Goal: Navigation & Orientation: Find specific page/section

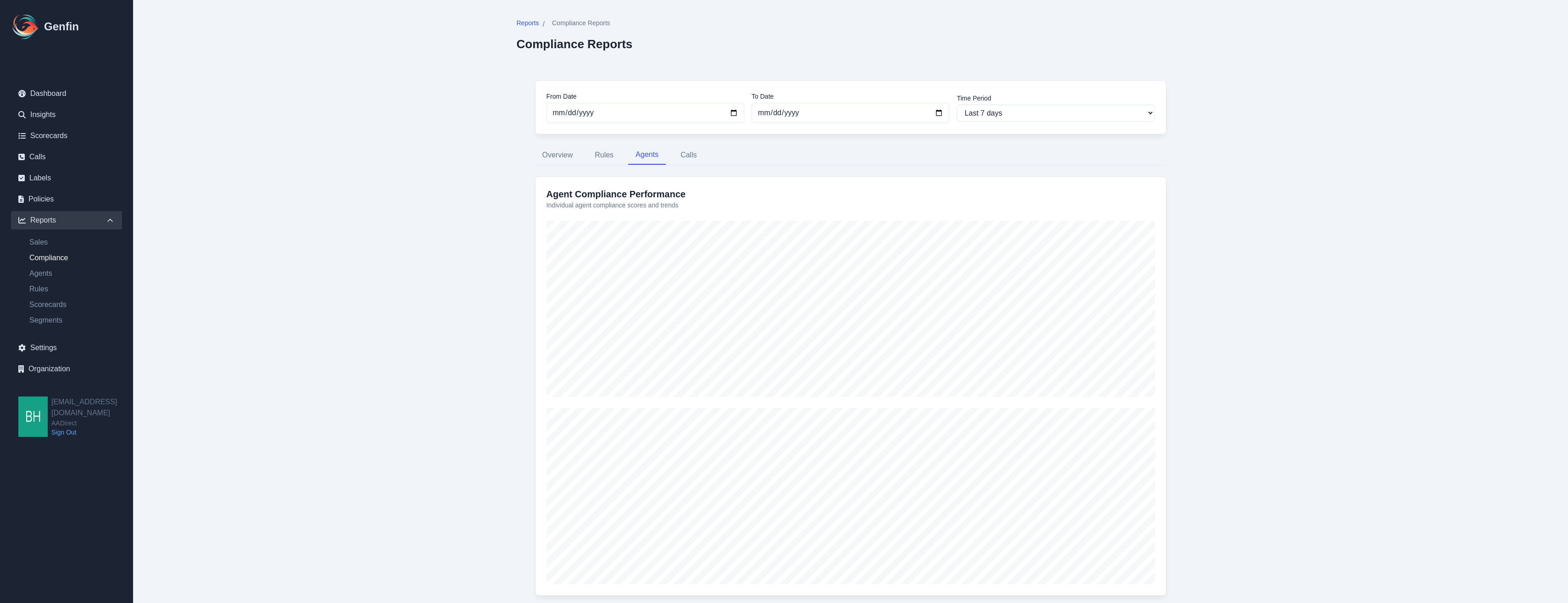
scroll to position [335, 0]
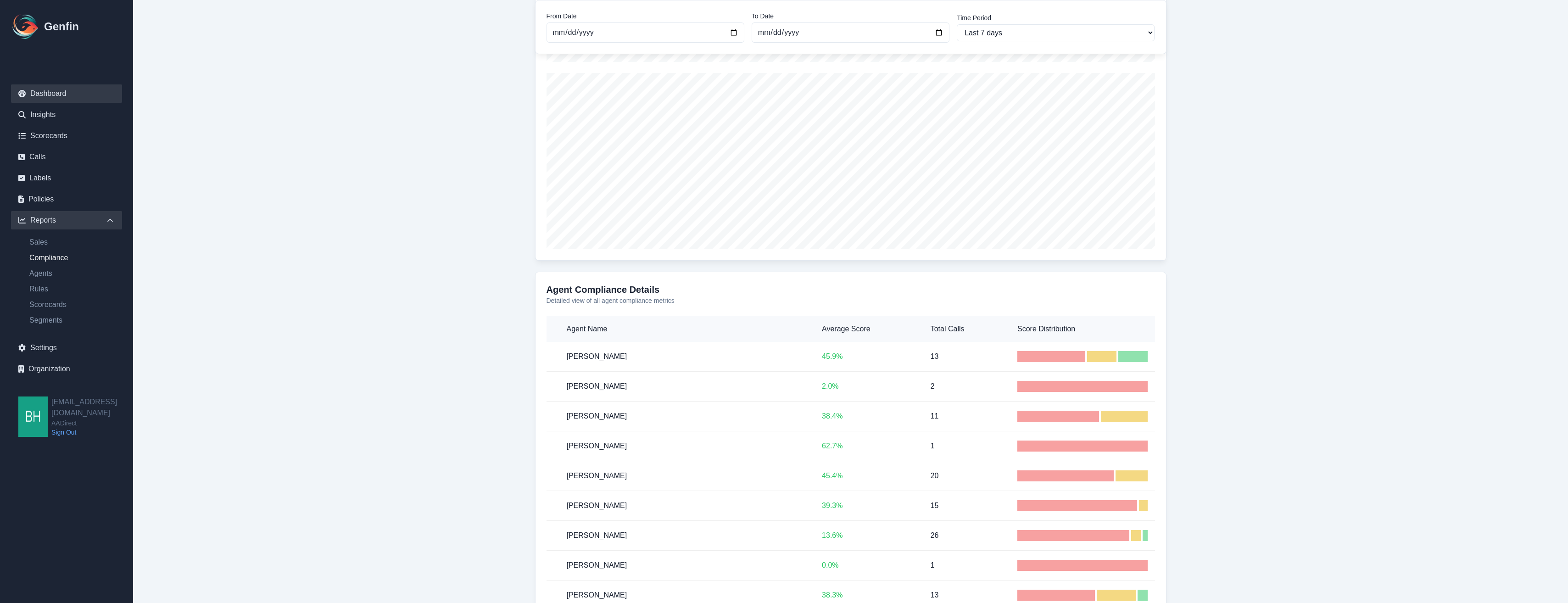
click at [43, 95] on link "Dashboard" at bounding box center [67, 94] width 111 height 18
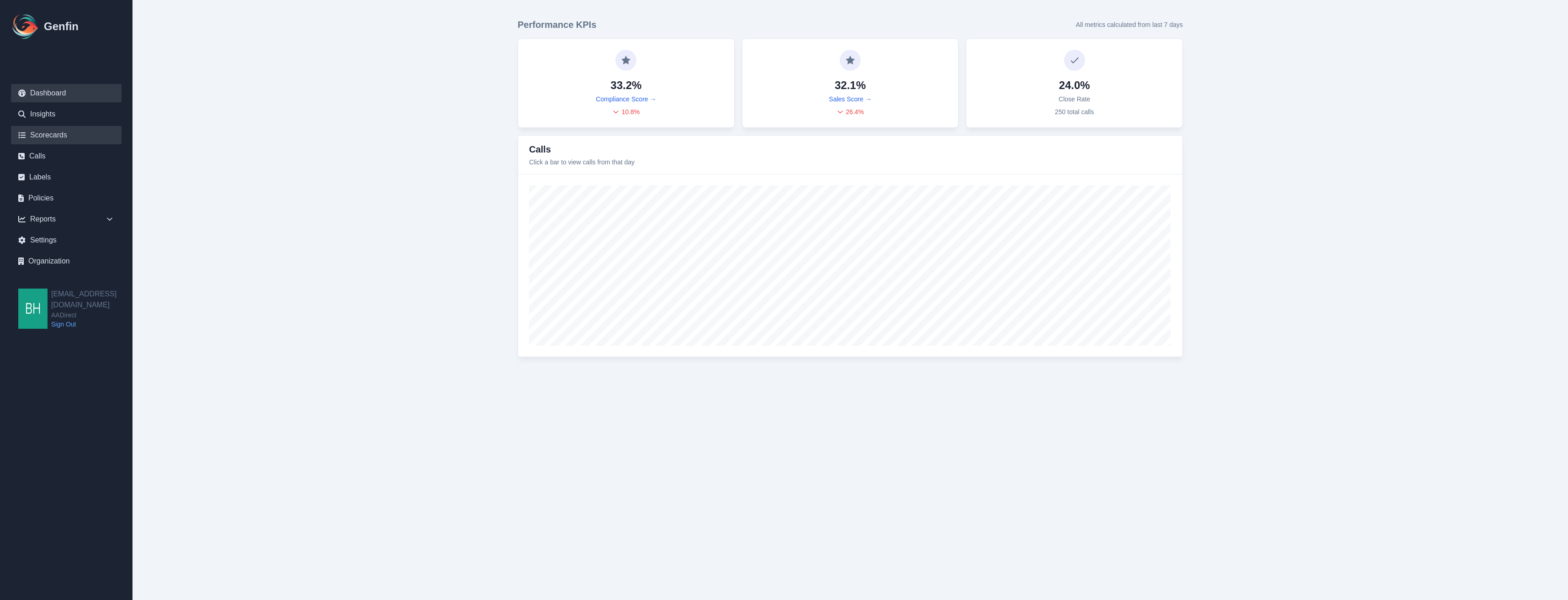
click at [58, 138] on link "Scorecards" at bounding box center [66, 135] width 111 height 18
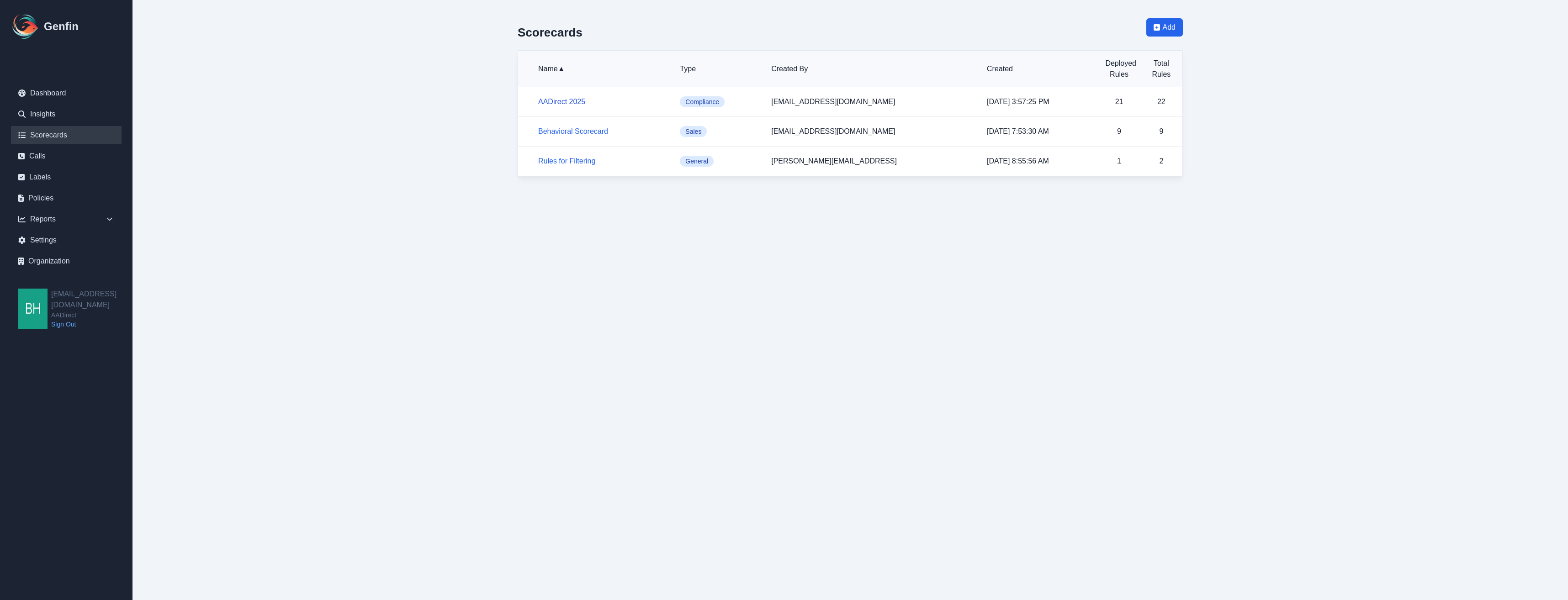
click at [572, 100] on link "AADirect 2025" at bounding box center [561, 102] width 47 height 8
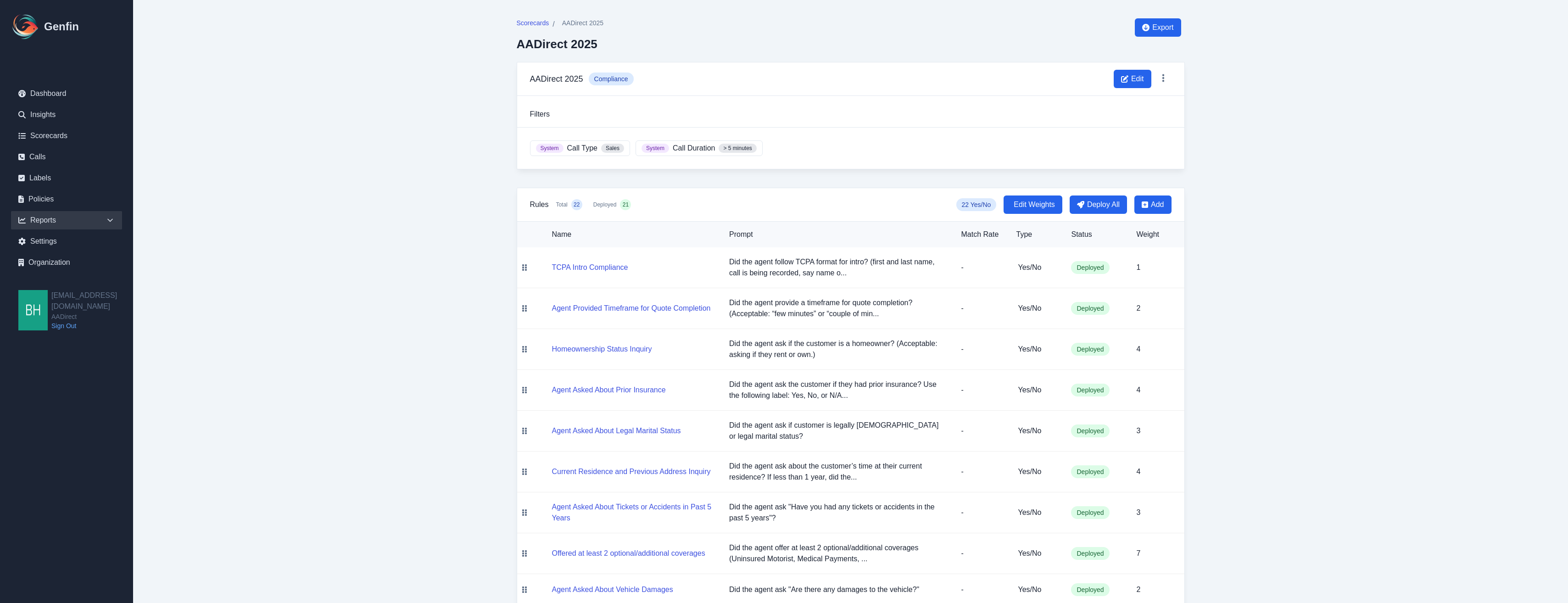
click at [43, 217] on div "Reports" at bounding box center [67, 220] width 111 height 18
click at [45, 244] on link "Sales" at bounding box center [72, 242] width 100 height 11
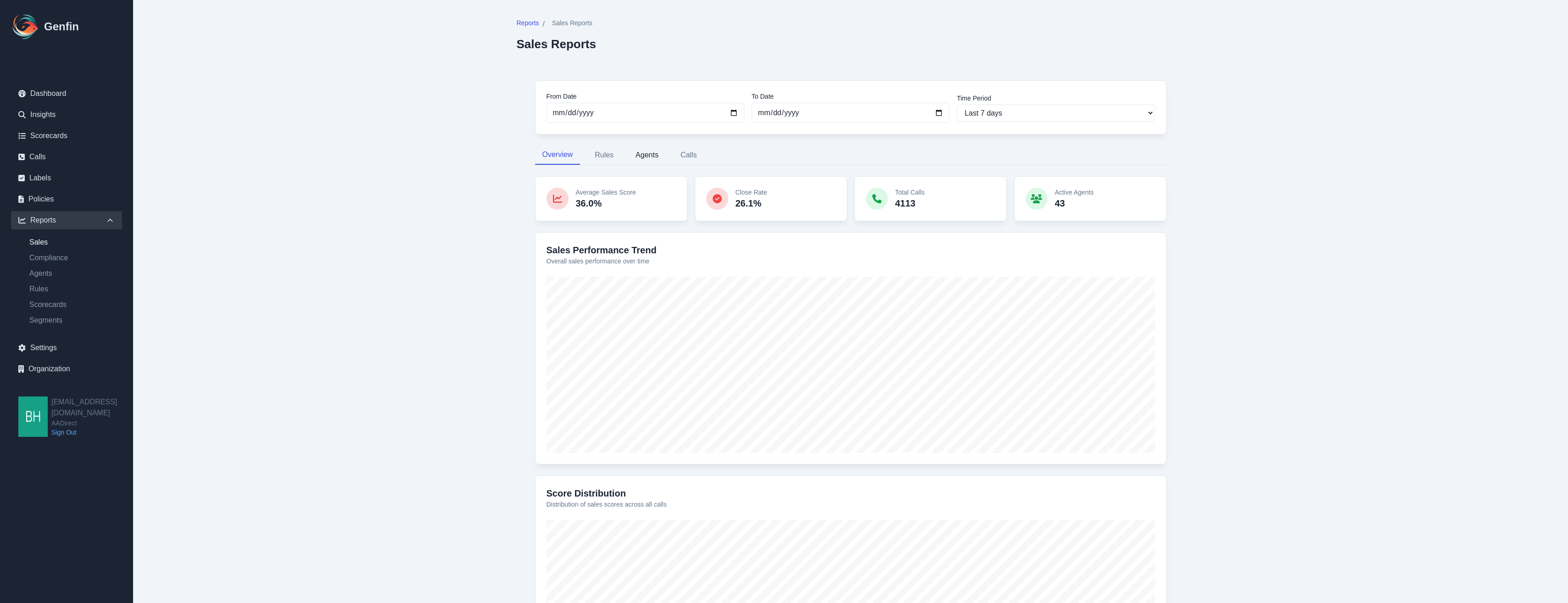
click at [641, 155] on button "Agents" at bounding box center [647, 155] width 38 height 20
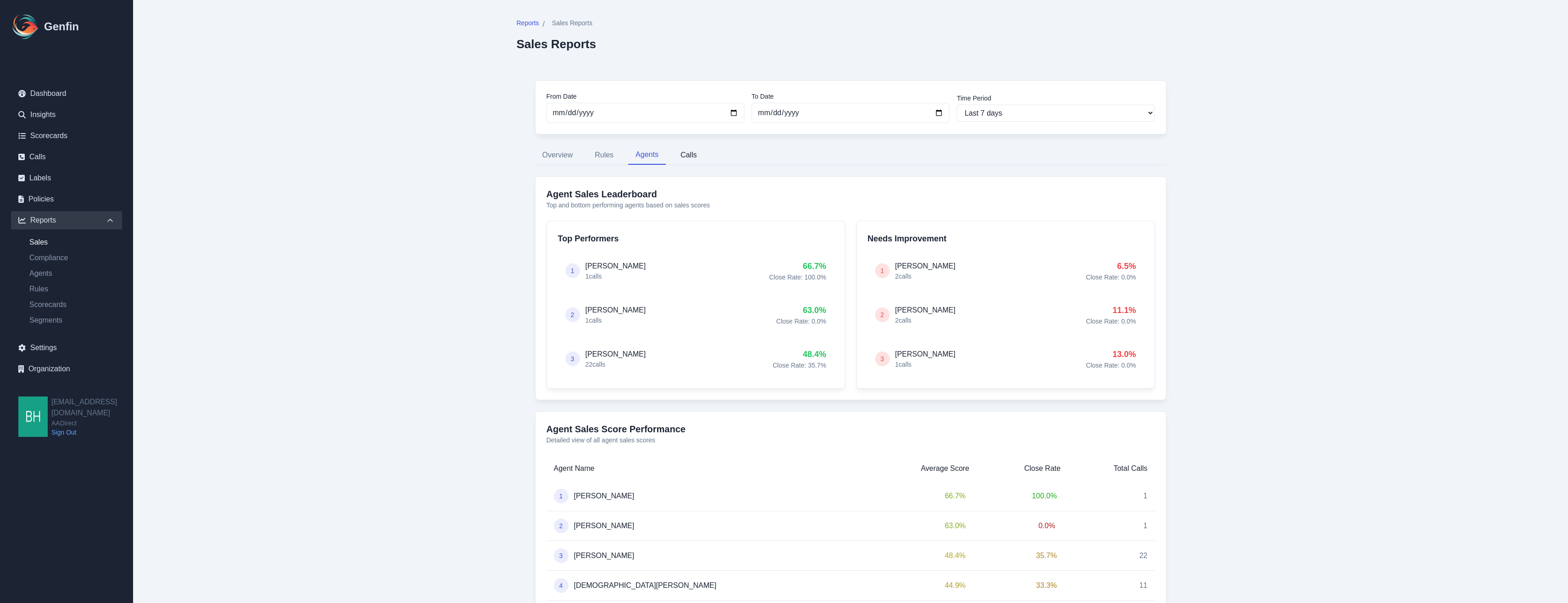
click at [686, 156] on button "Calls" at bounding box center [688, 155] width 31 height 20
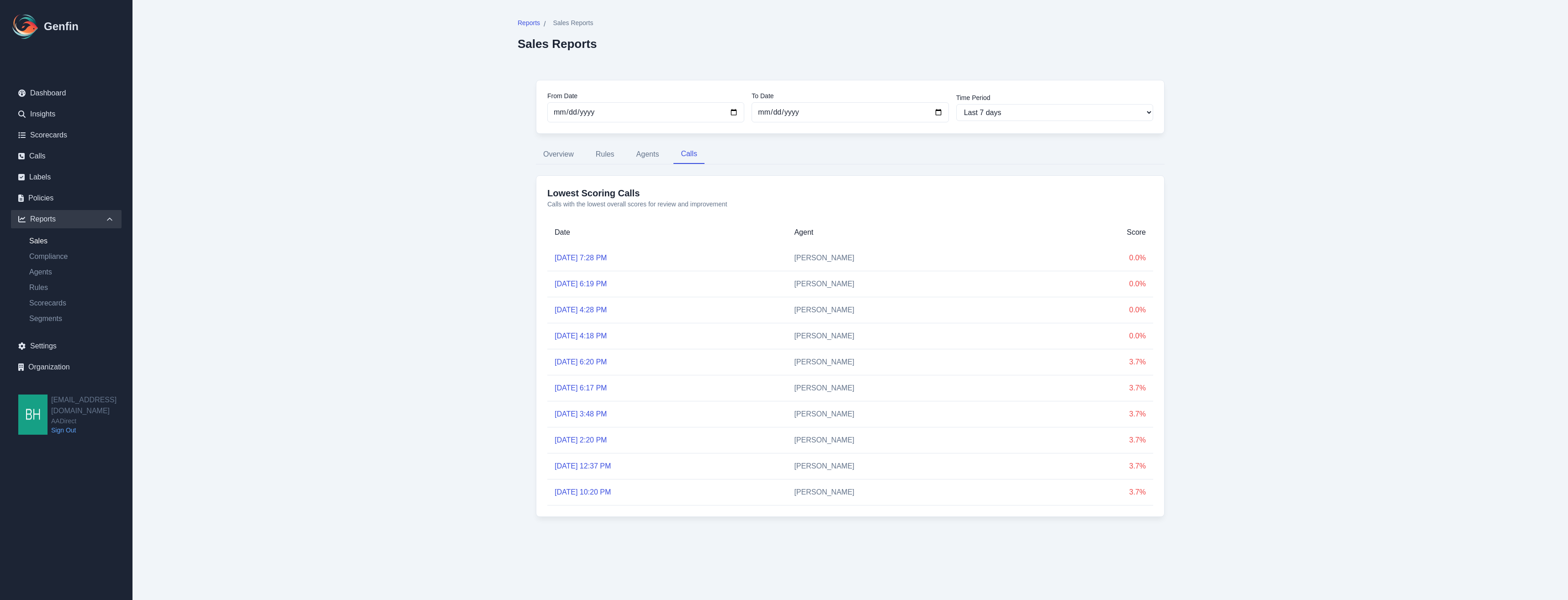
click at [589, 258] on link "[DATE] 7:28 PM" at bounding box center [581, 257] width 52 height 8
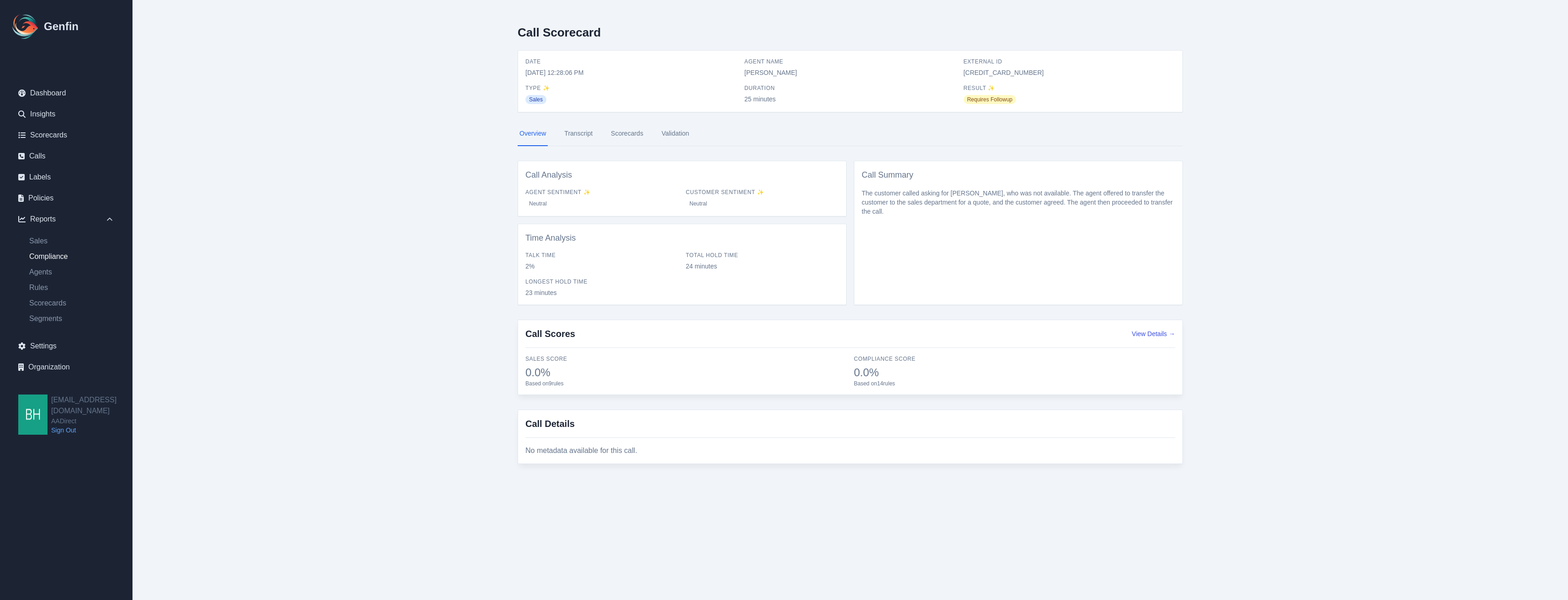
click at [44, 255] on link "Compliance" at bounding box center [72, 257] width 100 height 11
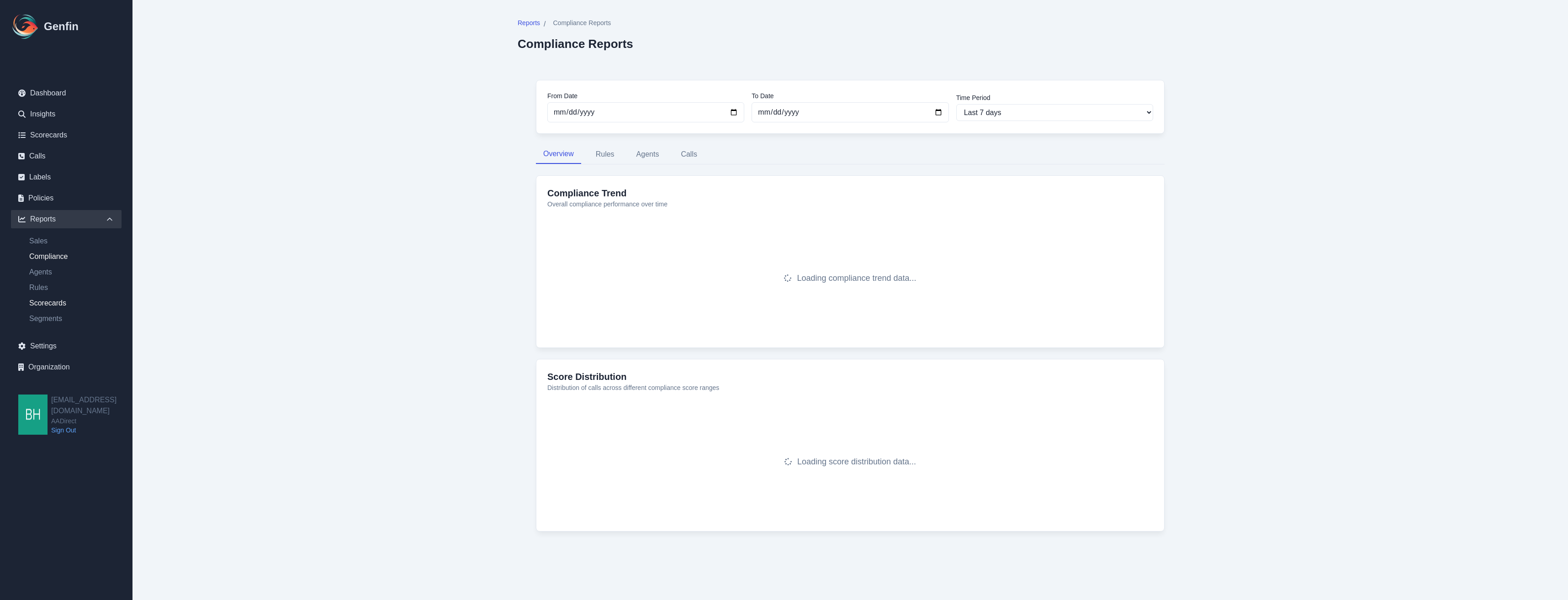
click at [47, 304] on link "Scorecards" at bounding box center [72, 303] width 100 height 11
select select "14"
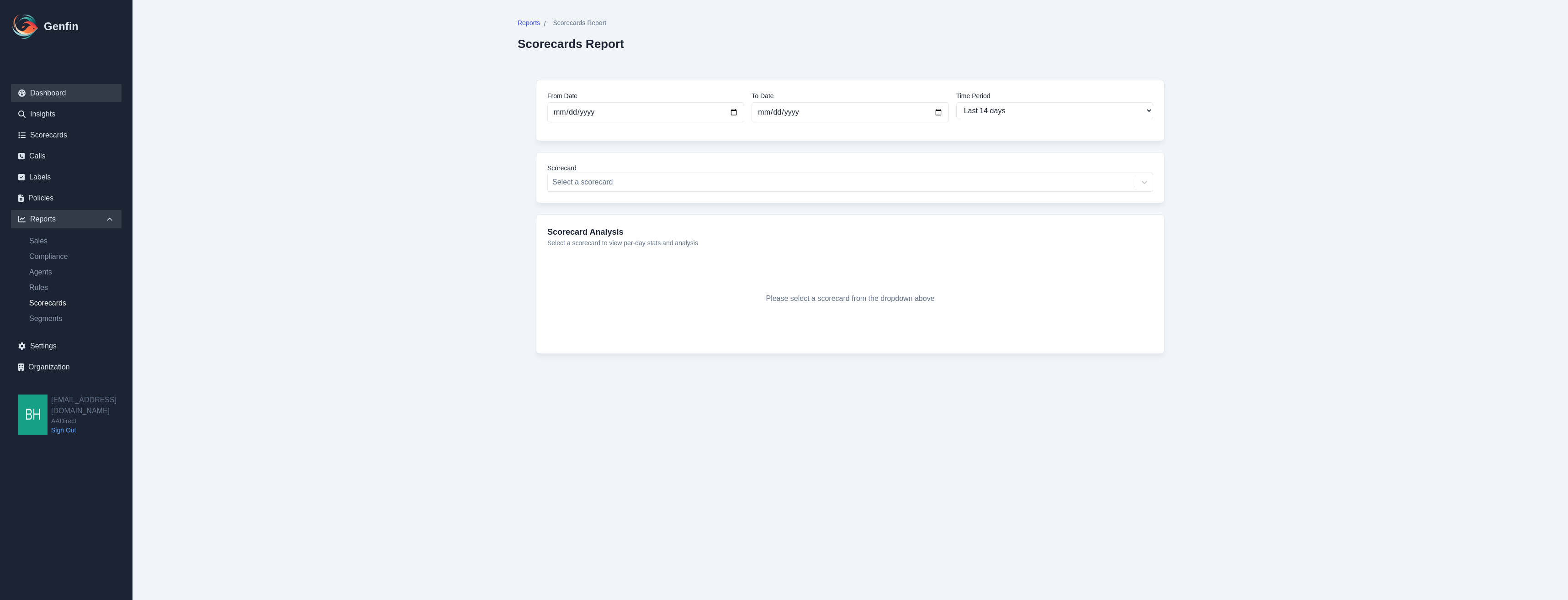
click at [41, 92] on link "Dashboard" at bounding box center [66, 93] width 111 height 18
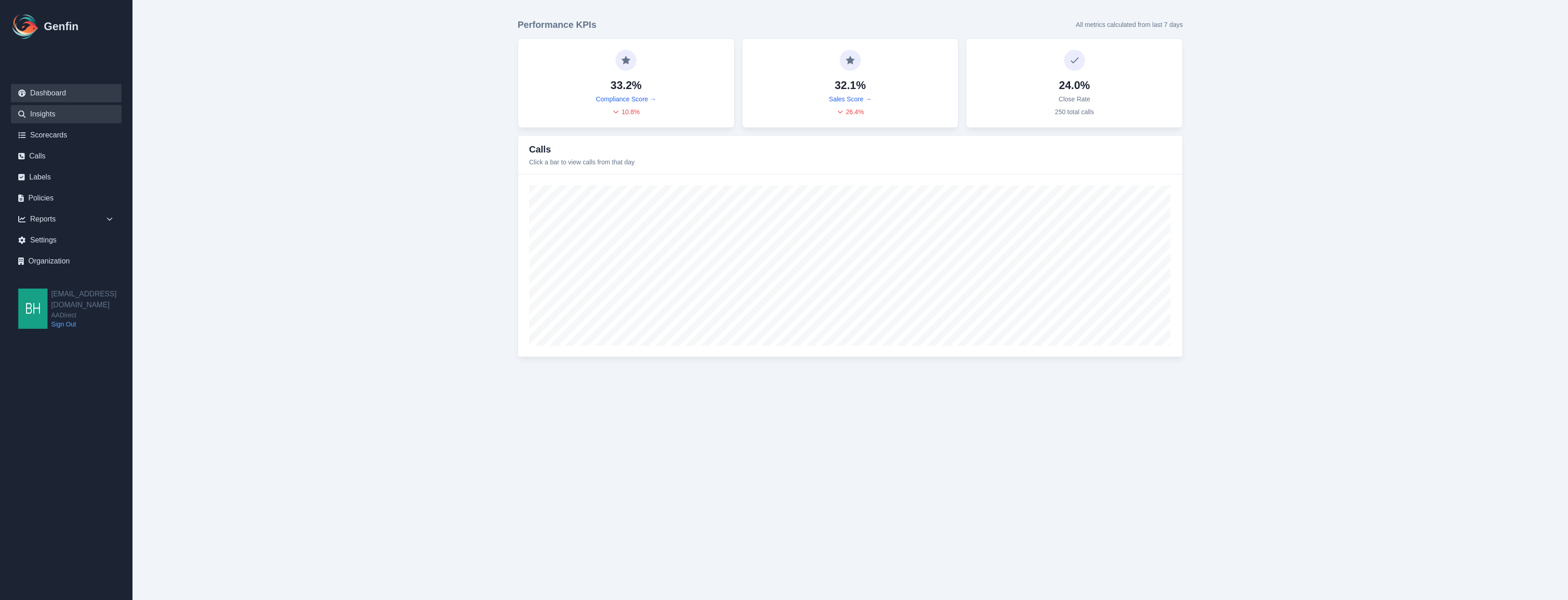
click at [44, 111] on link "Insights" at bounding box center [66, 114] width 111 height 18
